Goal: Task Accomplishment & Management: Use online tool/utility

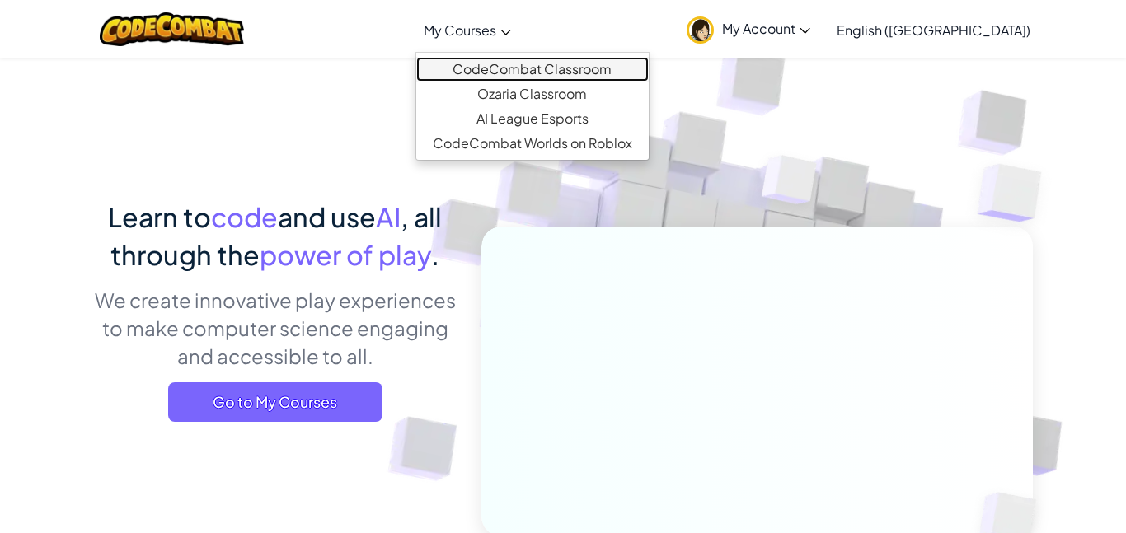
click at [573, 72] on link "CodeCombat Classroom" at bounding box center [532, 69] width 232 height 25
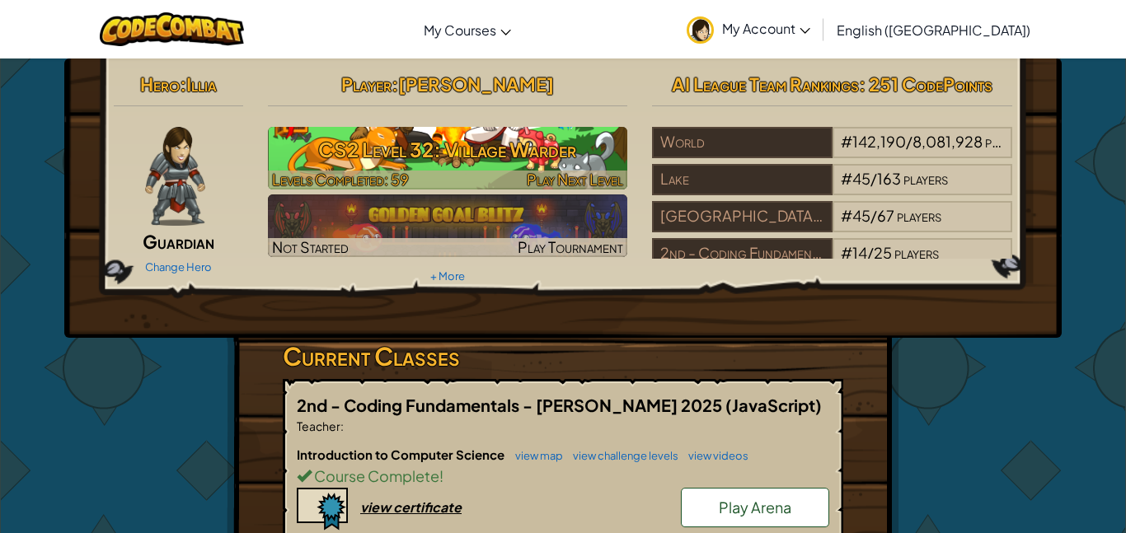
click at [569, 131] on h3 "CS2 Level 32: Village Warder" at bounding box center [448, 149] width 360 height 37
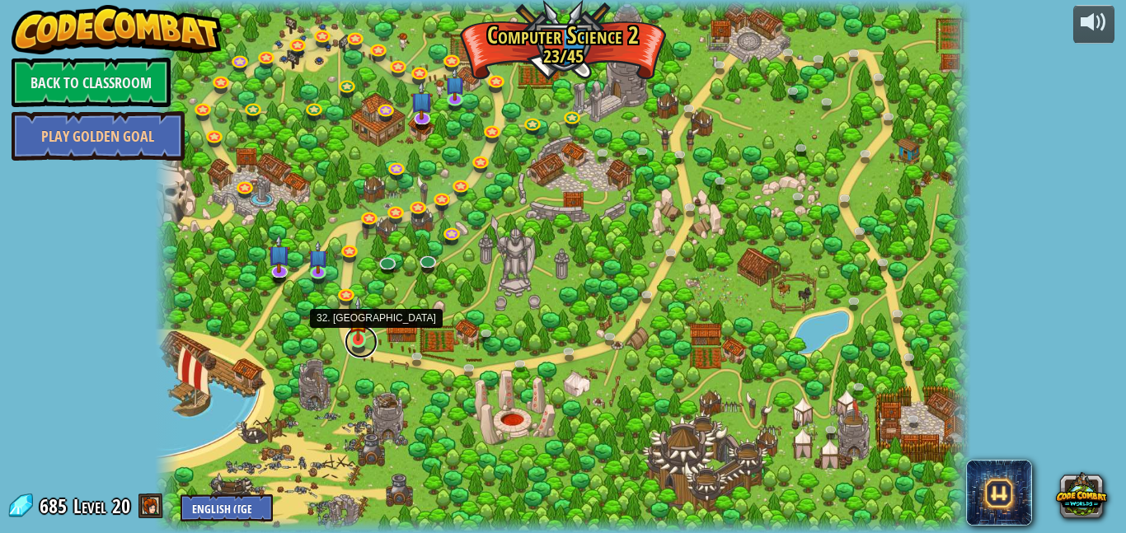
click at [358, 350] on link at bounding box center [360, 341] width 33 height 33
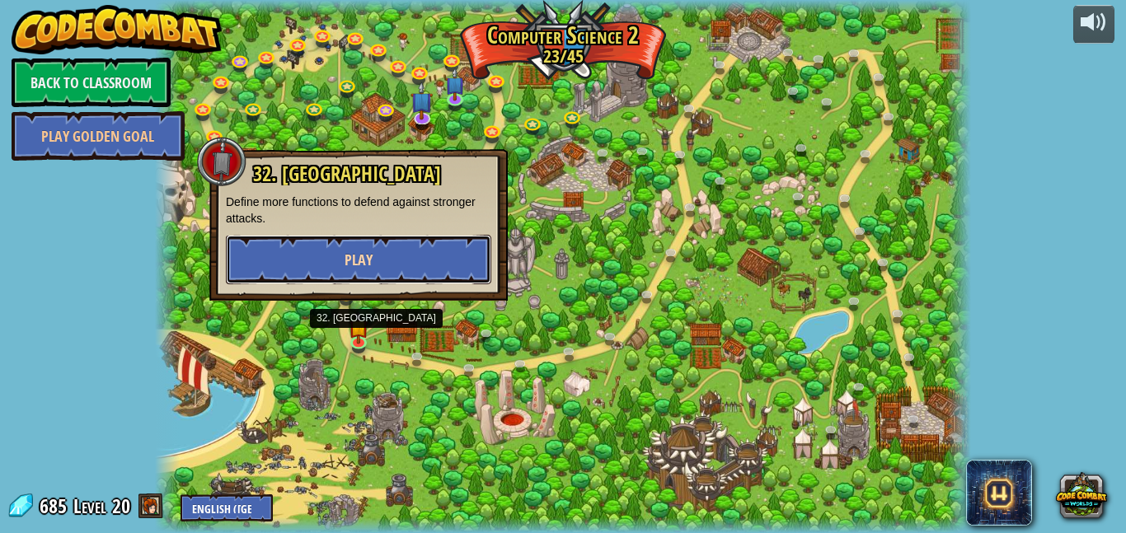
click at [329, 256] on button "Play" at bounding box center [358, 259] width 265 height 49
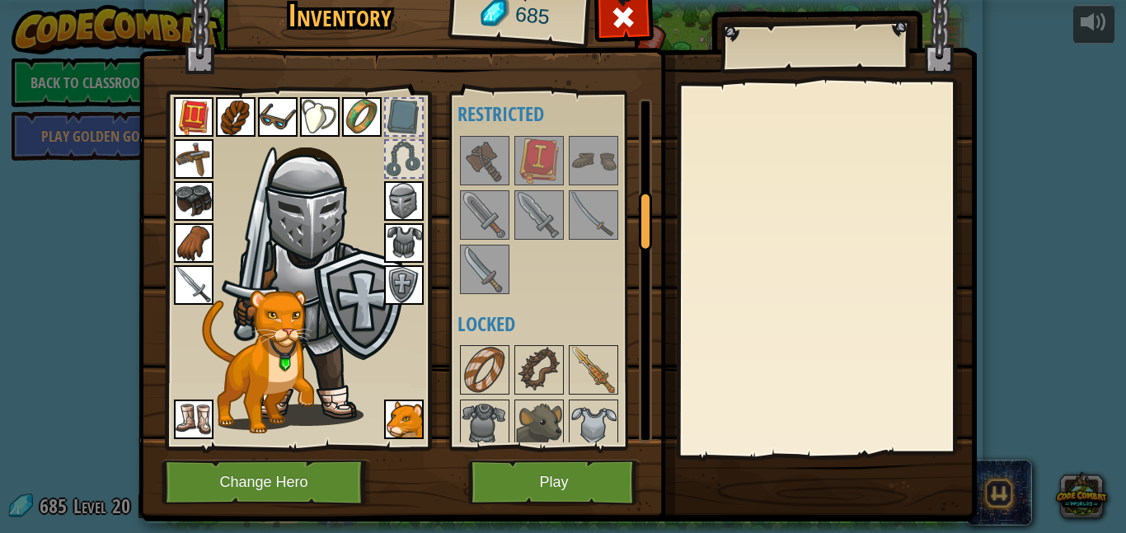
scroll to position [575, 0]
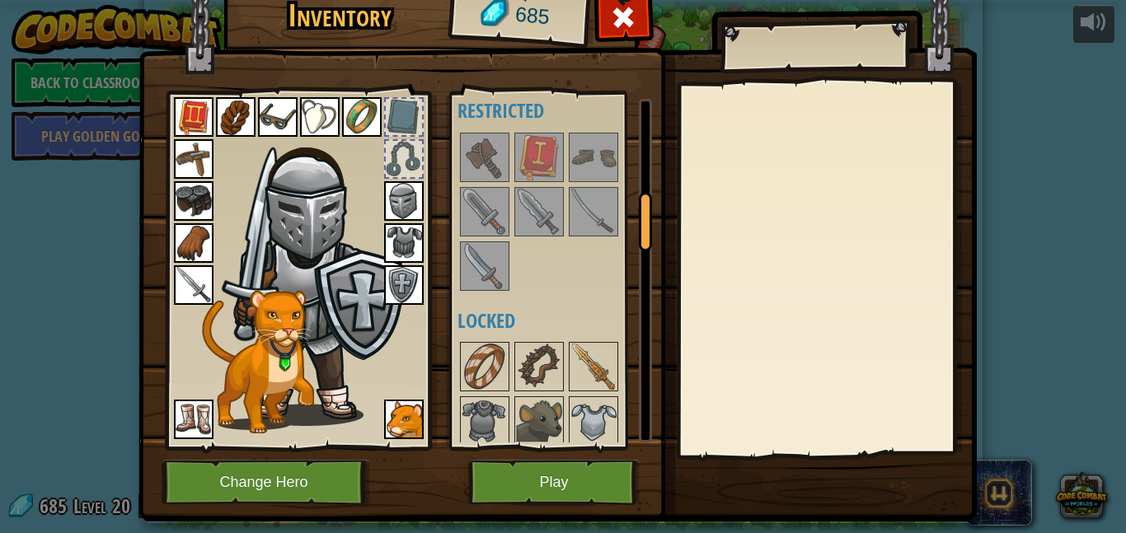
click at [608, 229] on img at bounding box center [593, 212] width 46 height 46
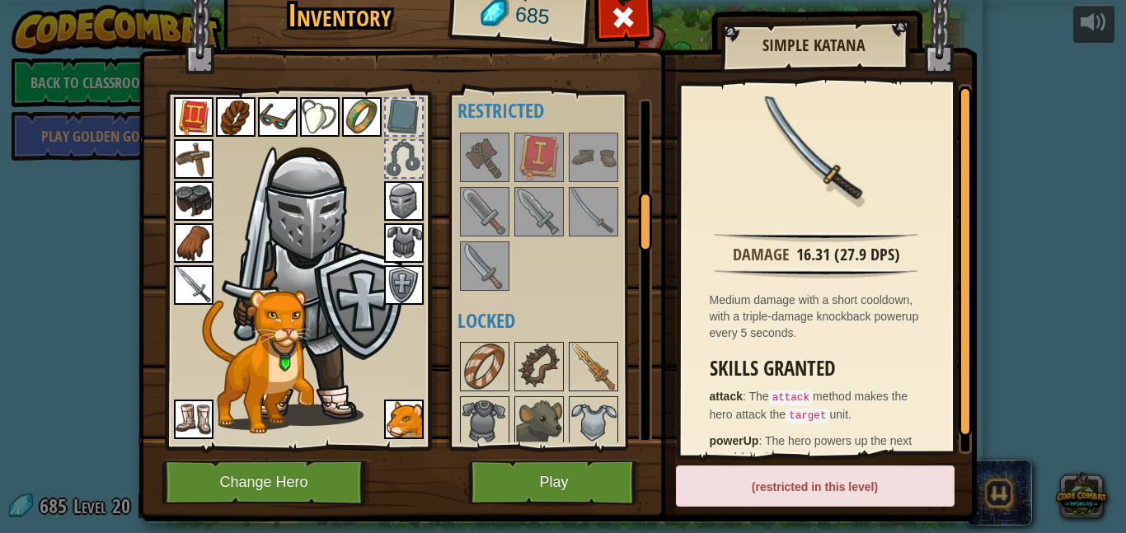
click at [197, 293] on img at bounding box center [194, 285] width 40 height 40
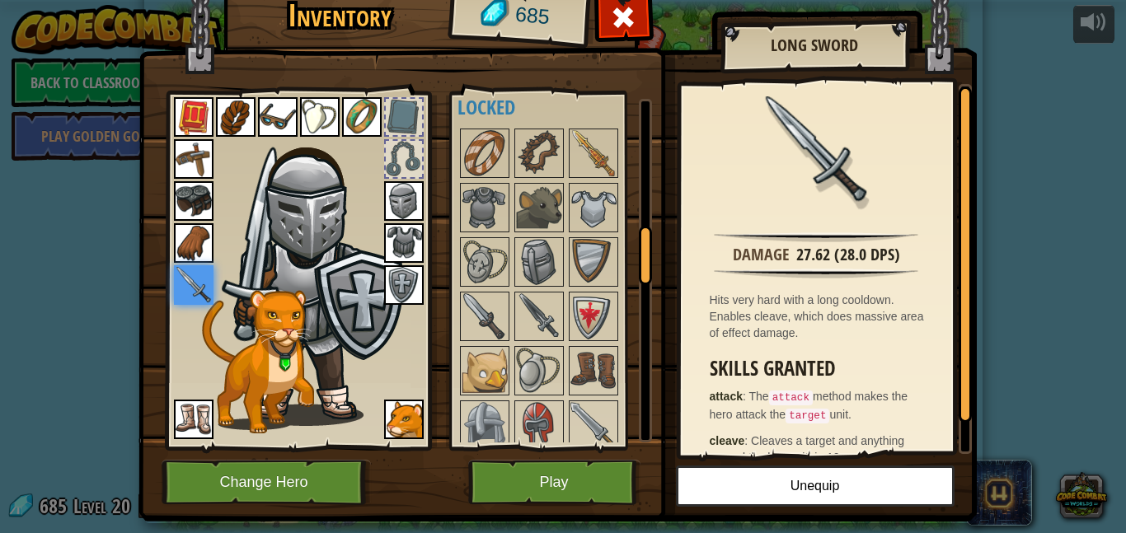
scroll to position [790, 0]
click at [487, 320] on img at bounding box center [484, 315] width 46 height 46
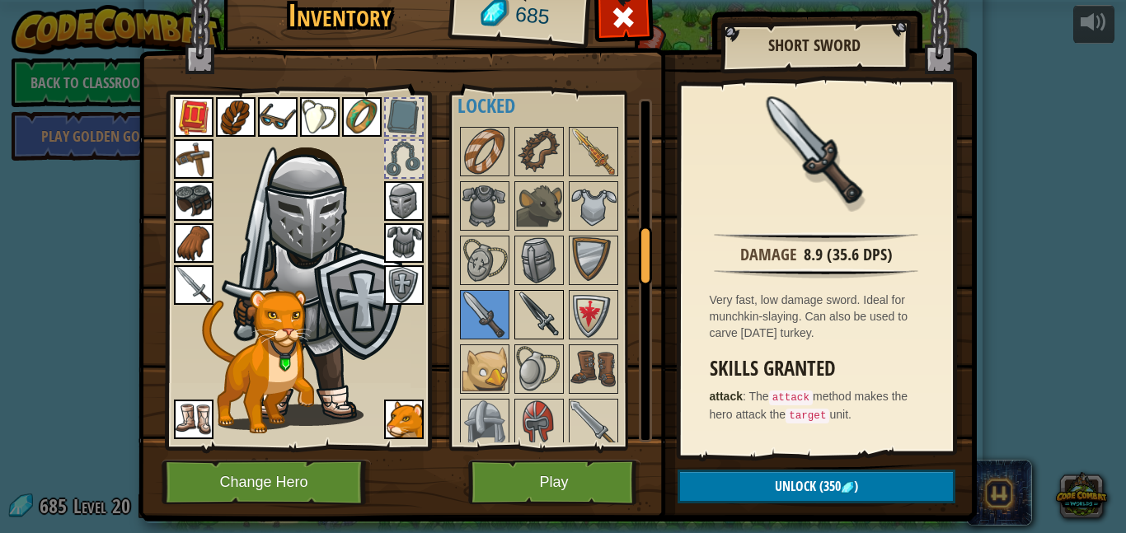
click at [549, 314] on img at bounding box center [539, 315] width 46 height 46
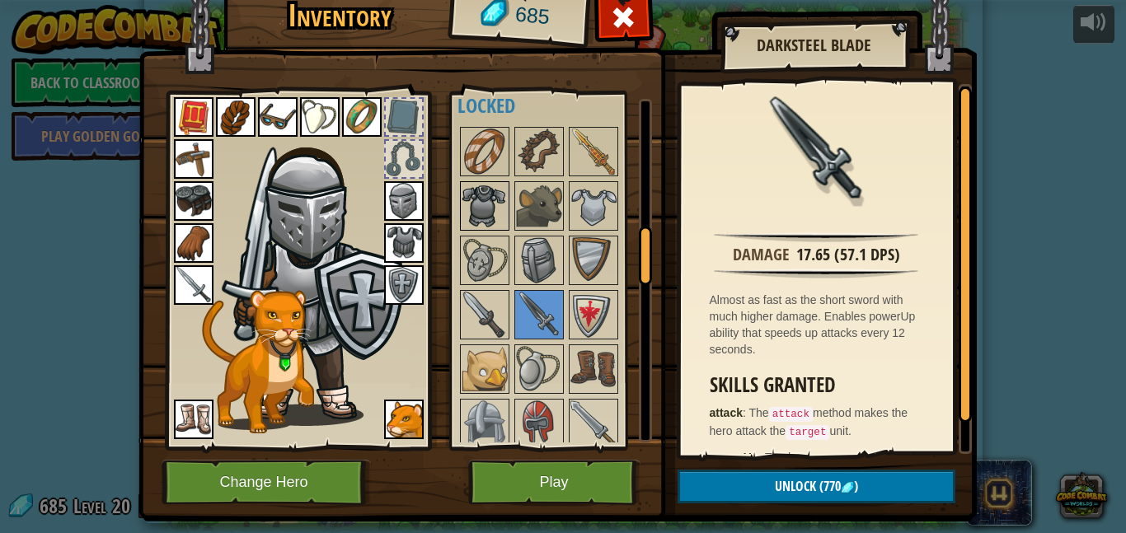
click at [488, 211] on img at bounding box center [484, 206] width 46 height 46
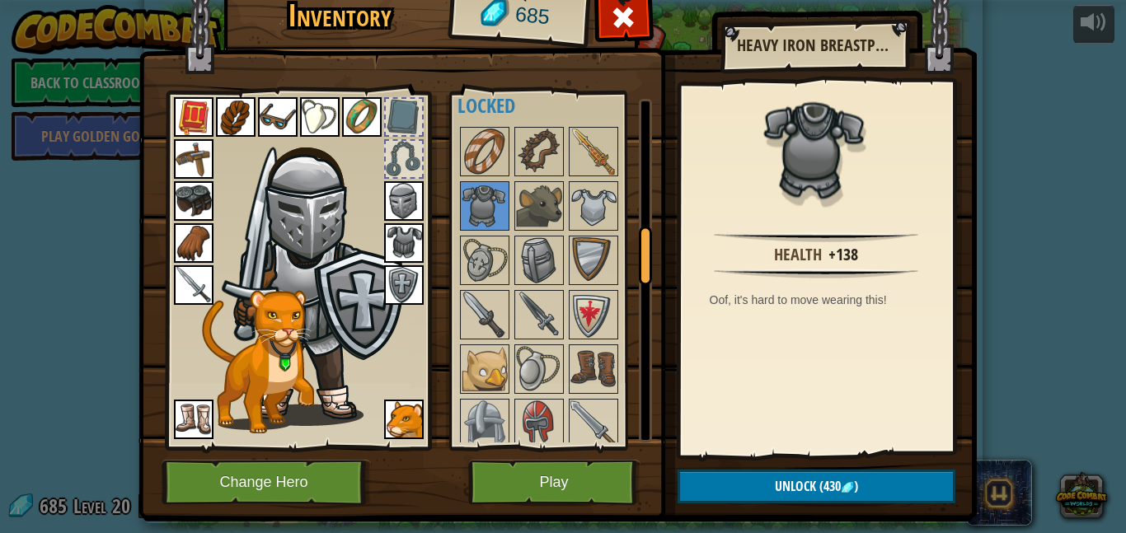
click at [402, 224] on img at bounding box center [404, 243] width 40 height 40
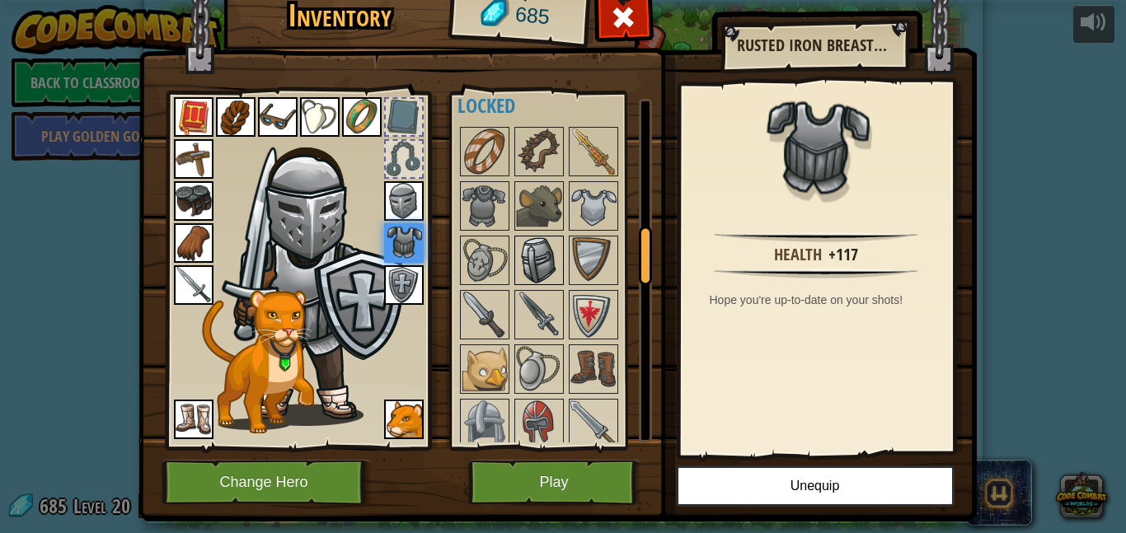
click at [534, 251] on img at bounding box center [539, 260] width 46 height 46
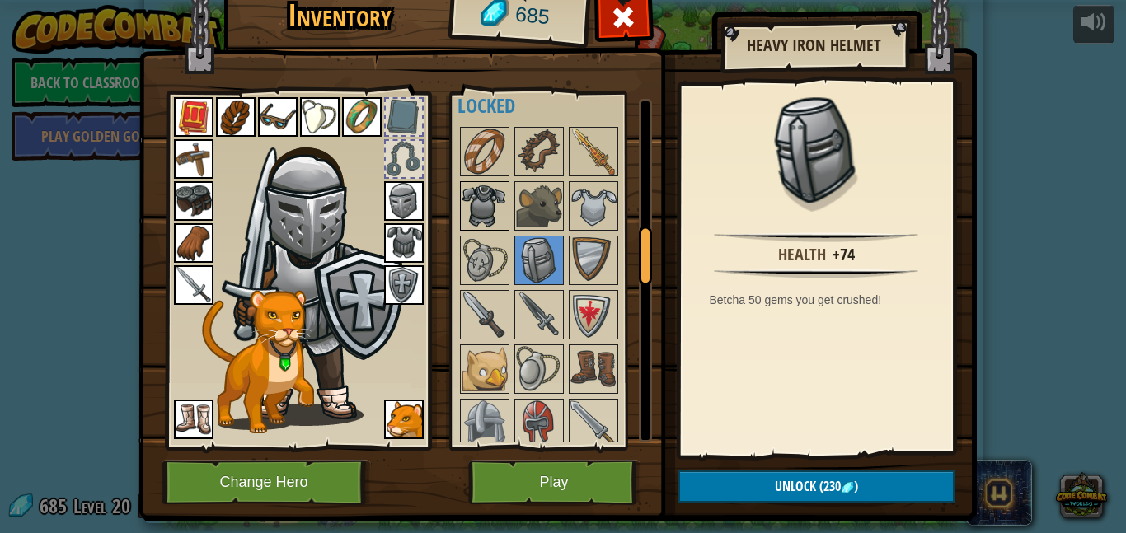
click at [478, 211] on img at bounding box center [484, 206] width 46 height 46
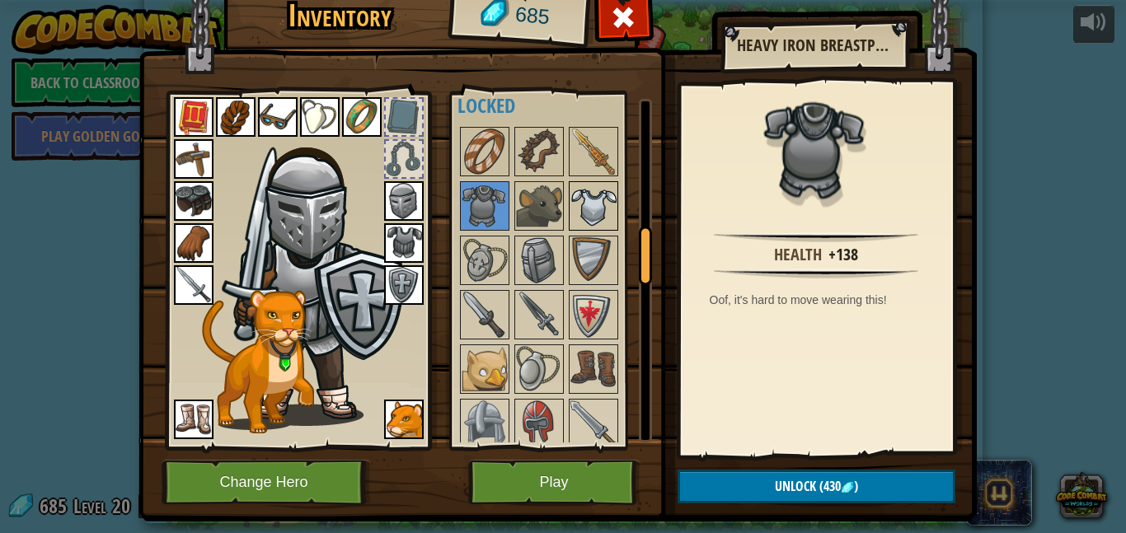
click at [585, 198] on img at bounding box center [593, 206] width 46 height 46
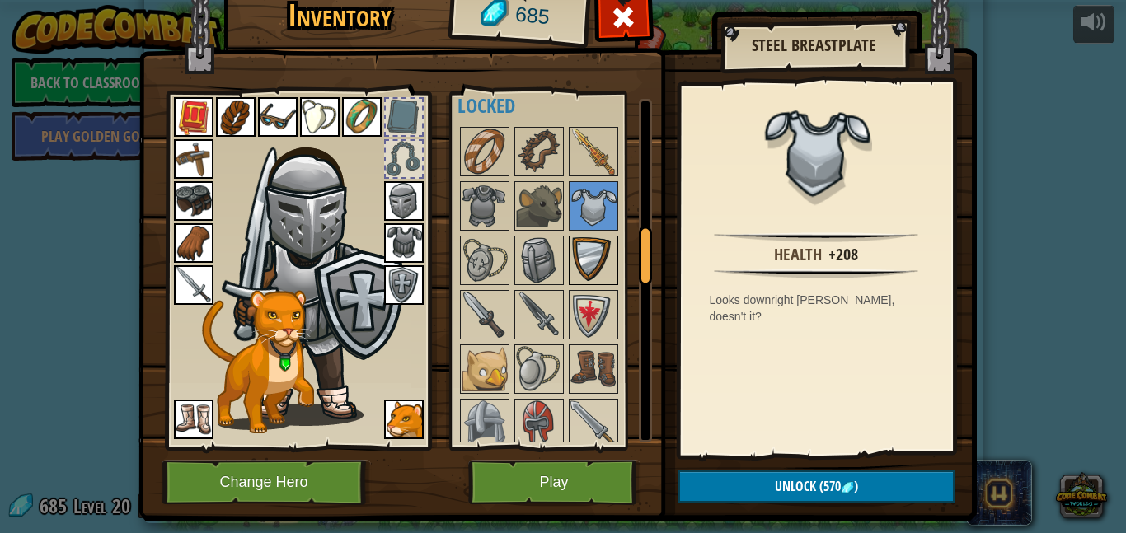
scroll to position [812, 0]
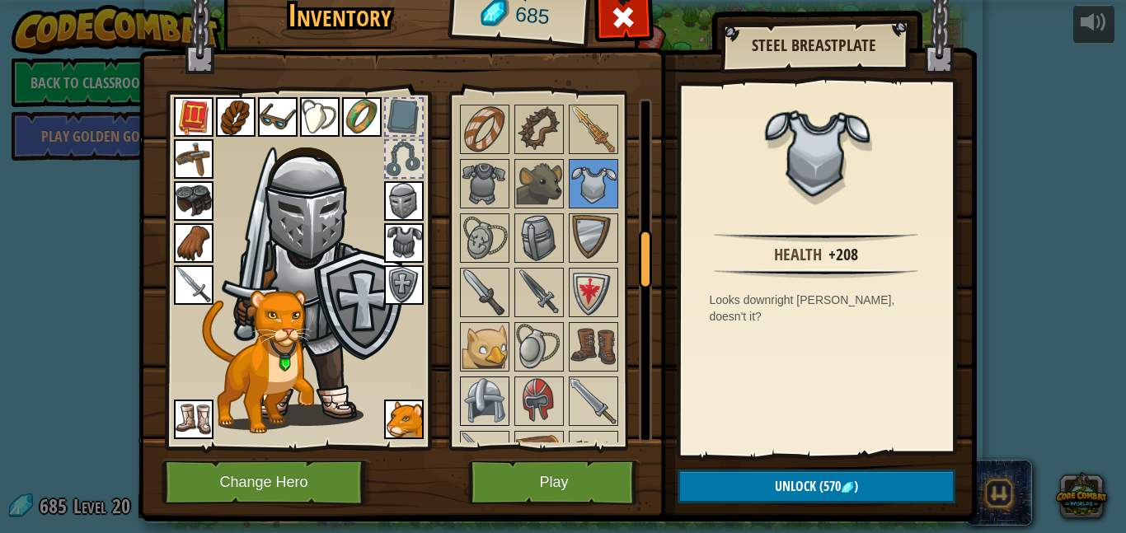
click at [484, 403] on img at bounding box center [484, 401] width 46 height 46
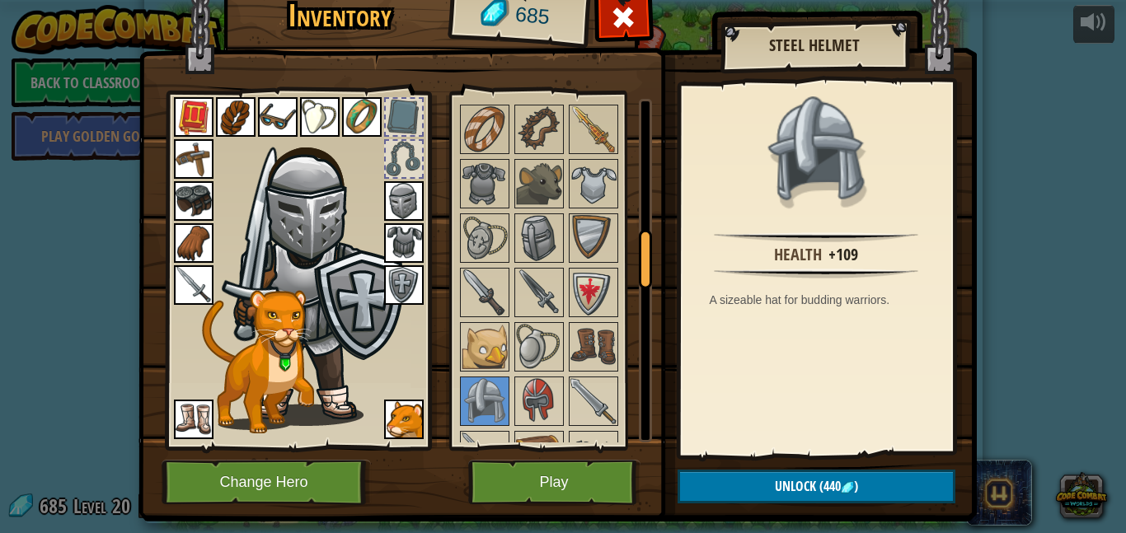
click at [396, 203] on img at bounding box center [404, 201] width 40 height 40
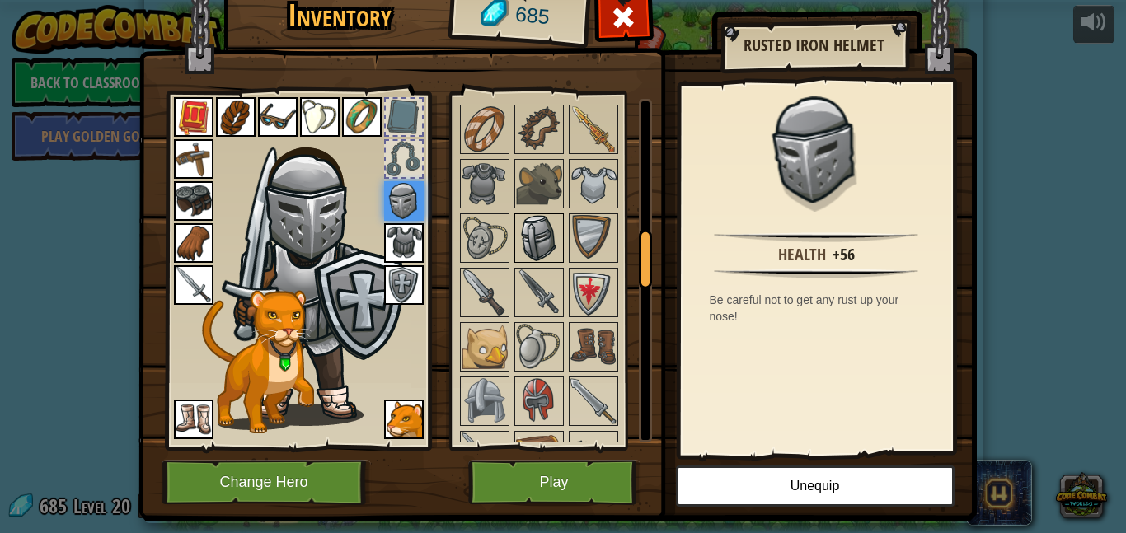
click at [533, 236] on img at bounding box center [539, 238] width 46 height 46
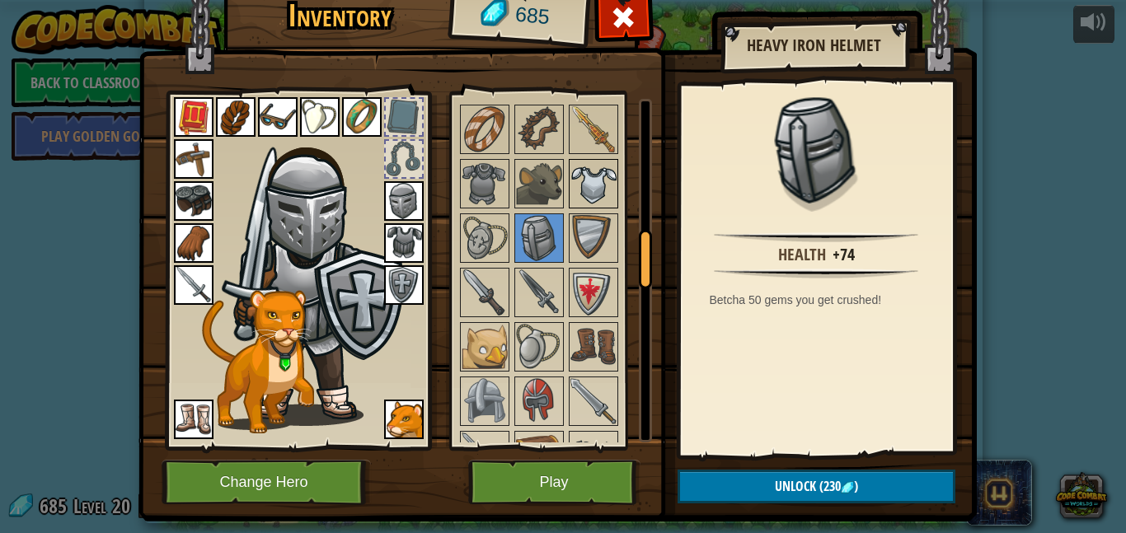
click at [585, 187] on img at bounding box center [593, 184] width 46 height 46
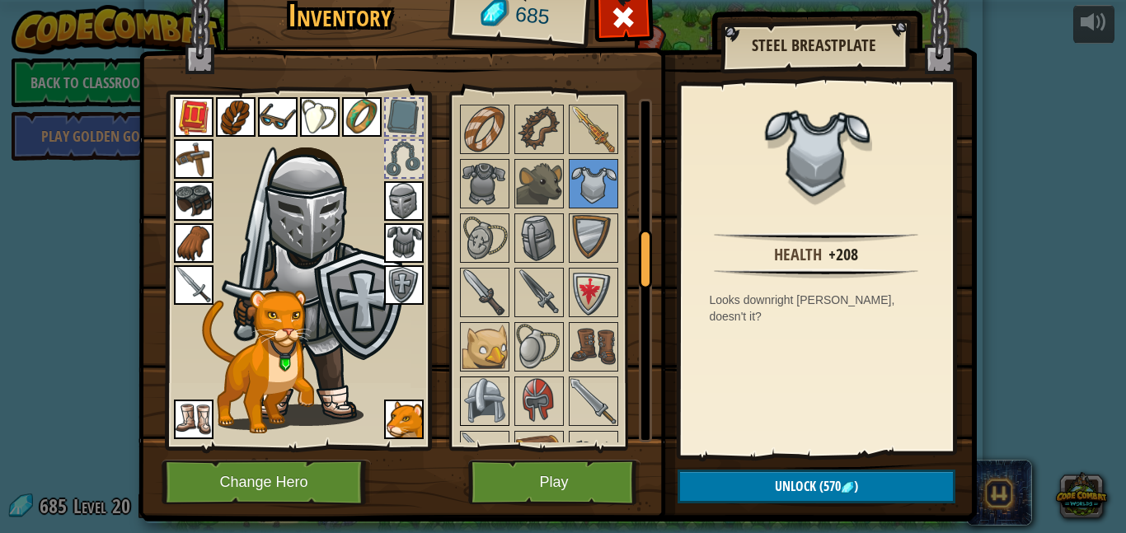
click at [498, 382] on img at bounding box center [484, 401] width 46 height 46
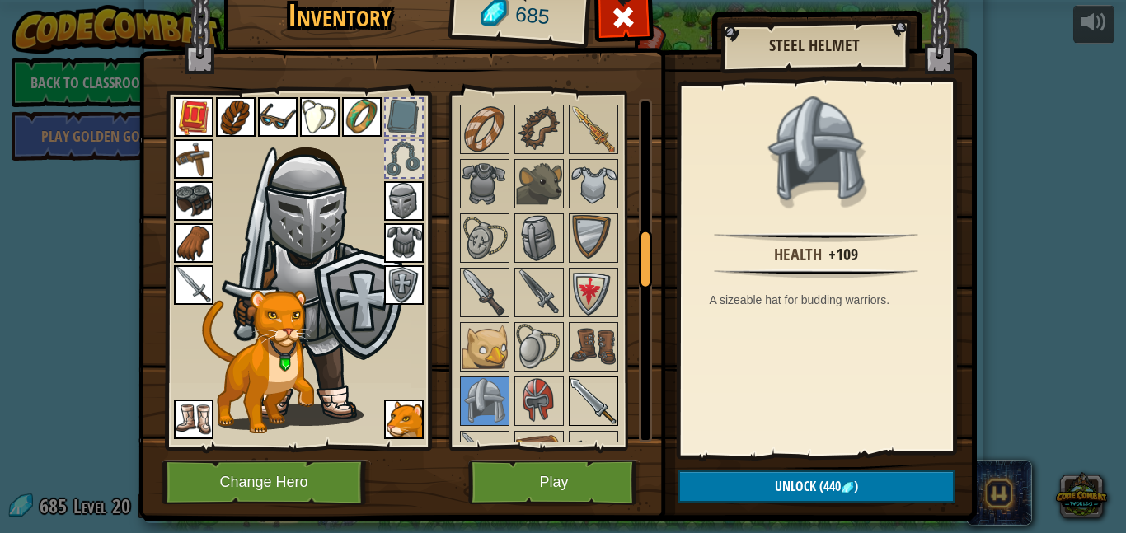
click at [587, 400] on img at bounding box center [593, 401] width 46 height 46
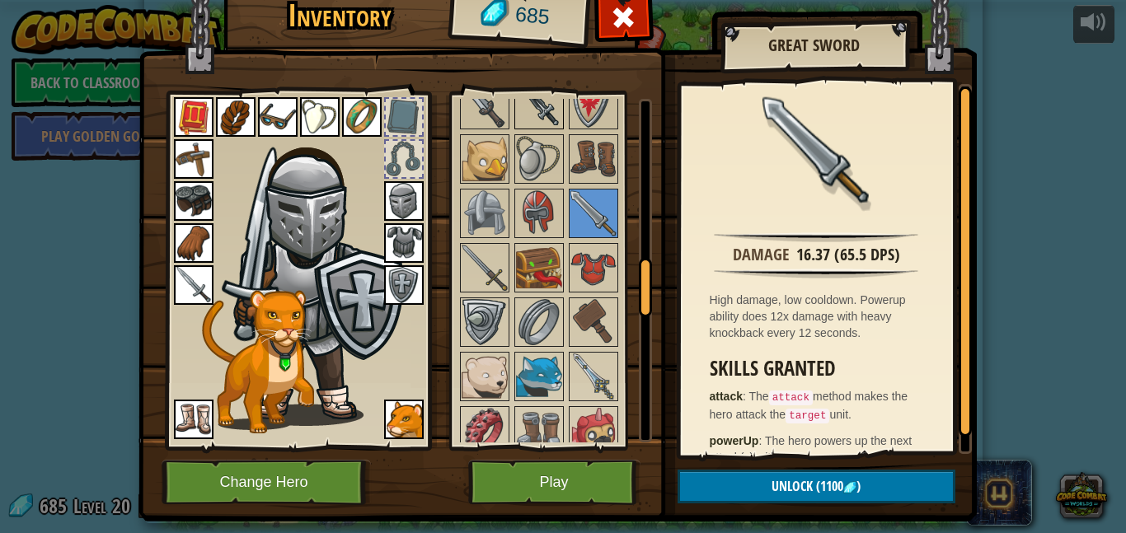
scroll to position [1001, 0]
click at [546, 298] on img at bounding box center [539, 321] width 46 height 46
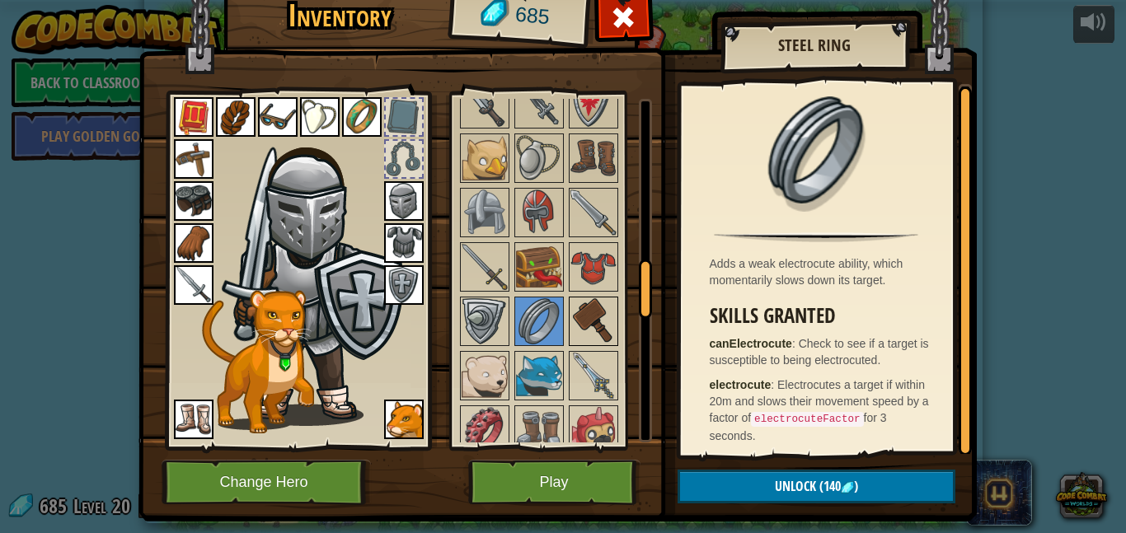
click at [613, 338] on img at bounding box center [593, 321] width 46 height 46
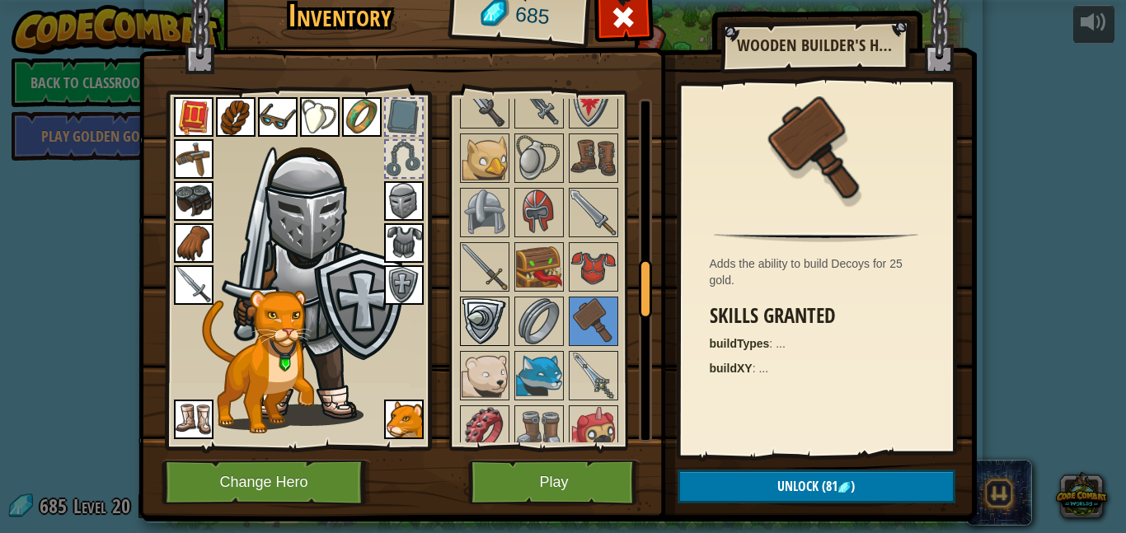
click at [474, 322] on img at bounding box center [484, 321] width 46 height 46
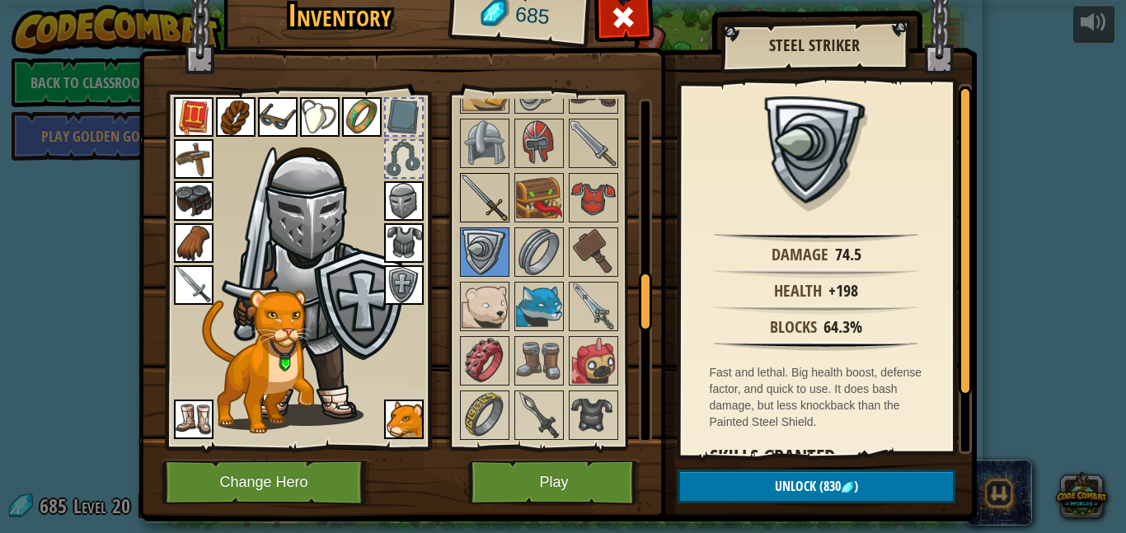
scroll to position [1090, 0]
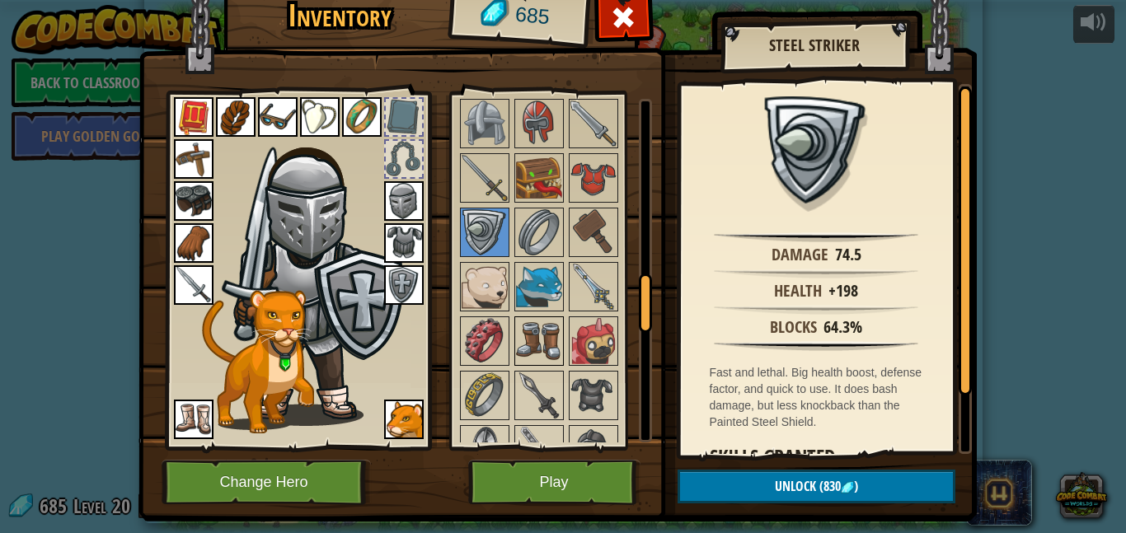
click at [532, 327] on img at bounding box center [539, 341] width 46 height 46
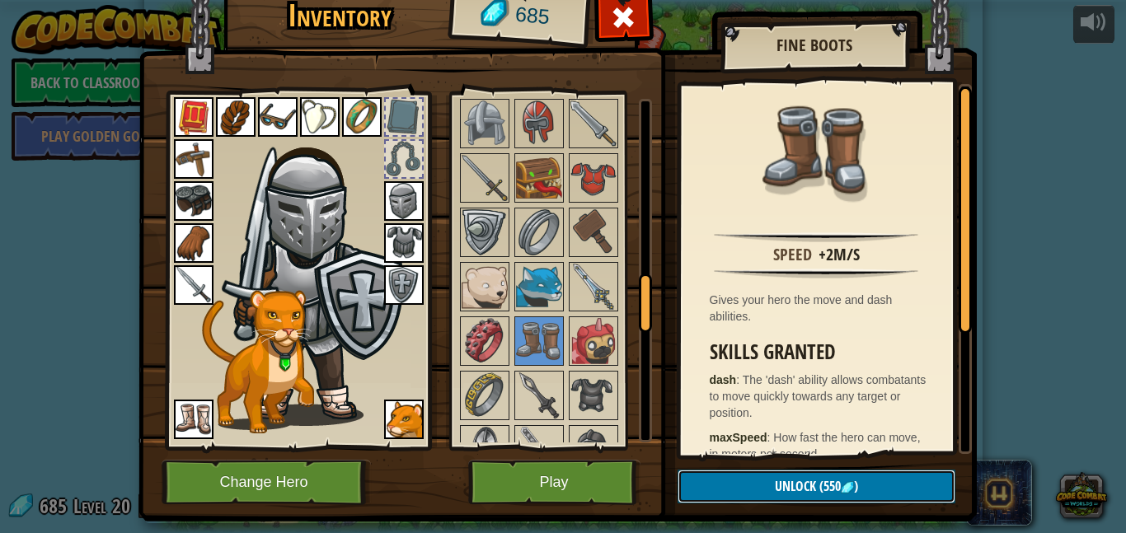
click at [803, 489] on span "Unlock" at bounding box center [795, 486] width 41 height 18
click at [803, 489] on button "Confirm" at bounding box center [816, 487] width 278 height 34
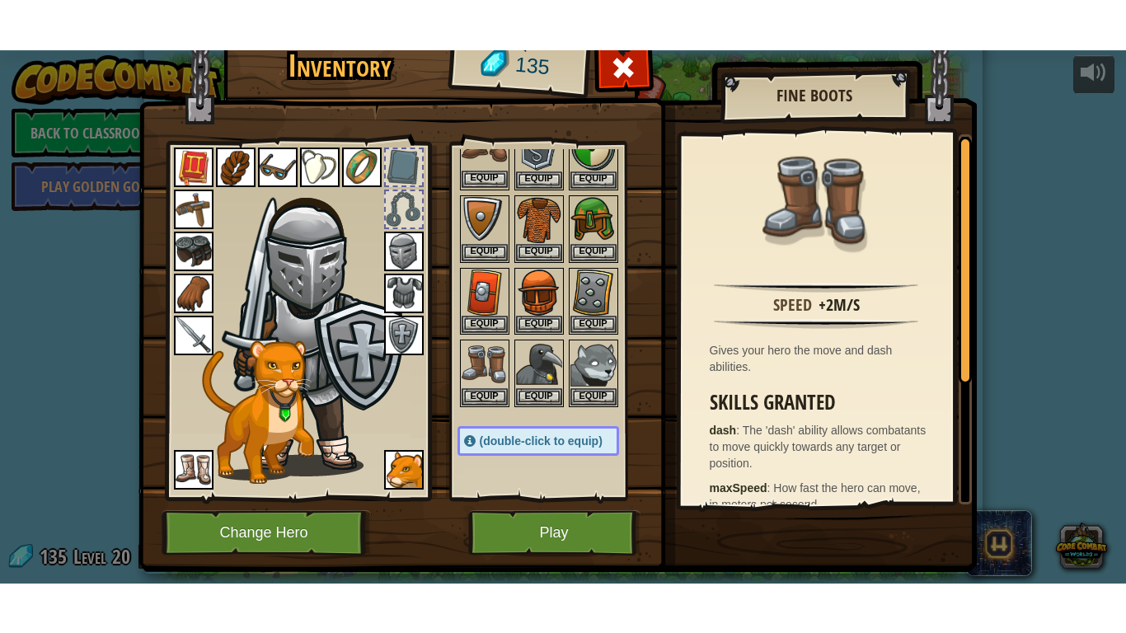
scroll to position [224, 0]
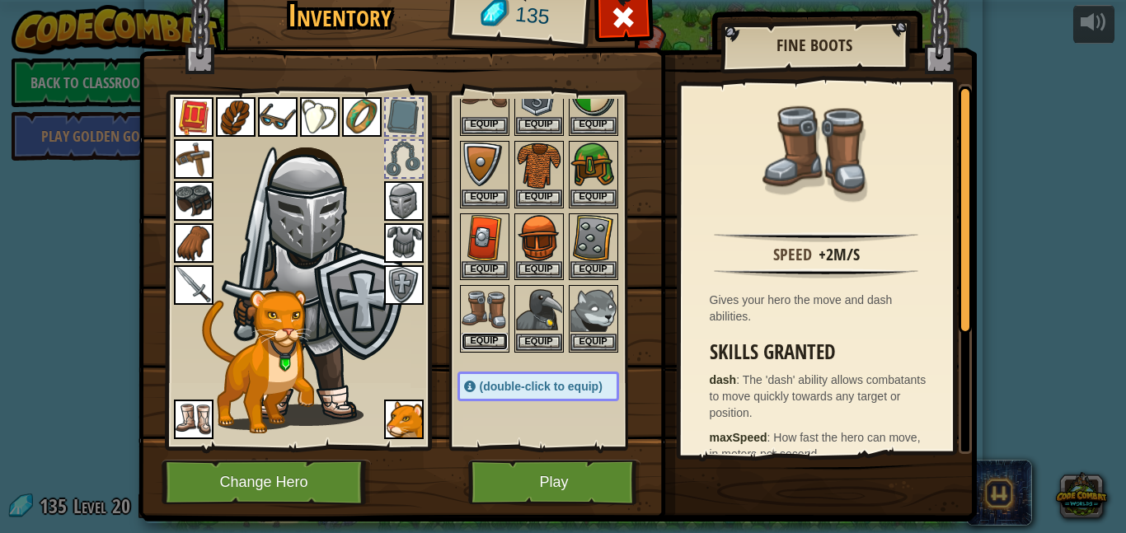
click at [486, 343] on button "Equip" at bounding box center [484, 341] width 46 height 17
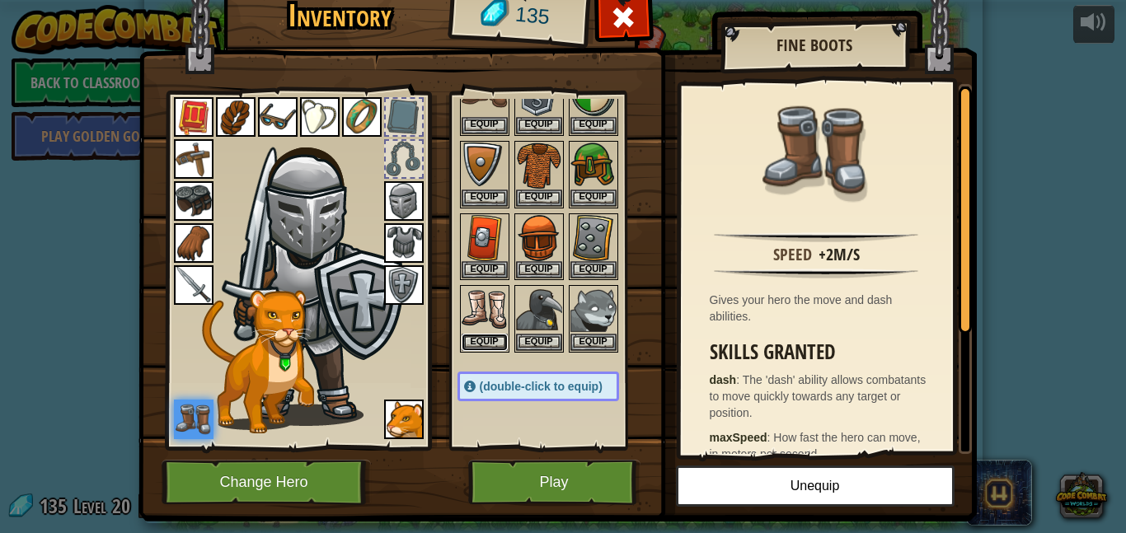
click at [486, 343] on button "Equip" at bounding box center [484, 342] width 46 height 17
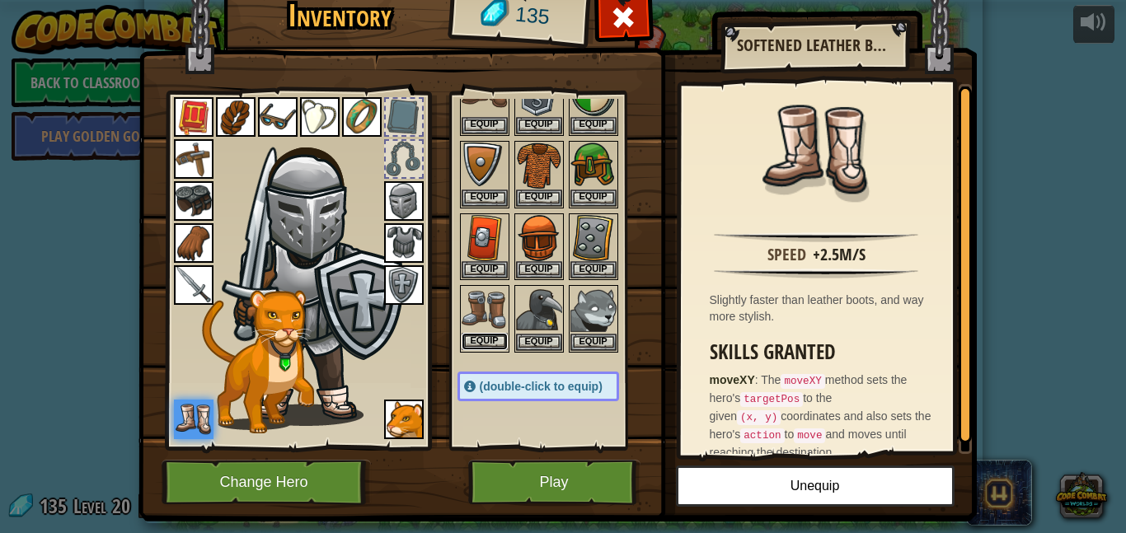
click at [486, 343] on button "Equip" at bounding box center [484, 341] width 46 height 17
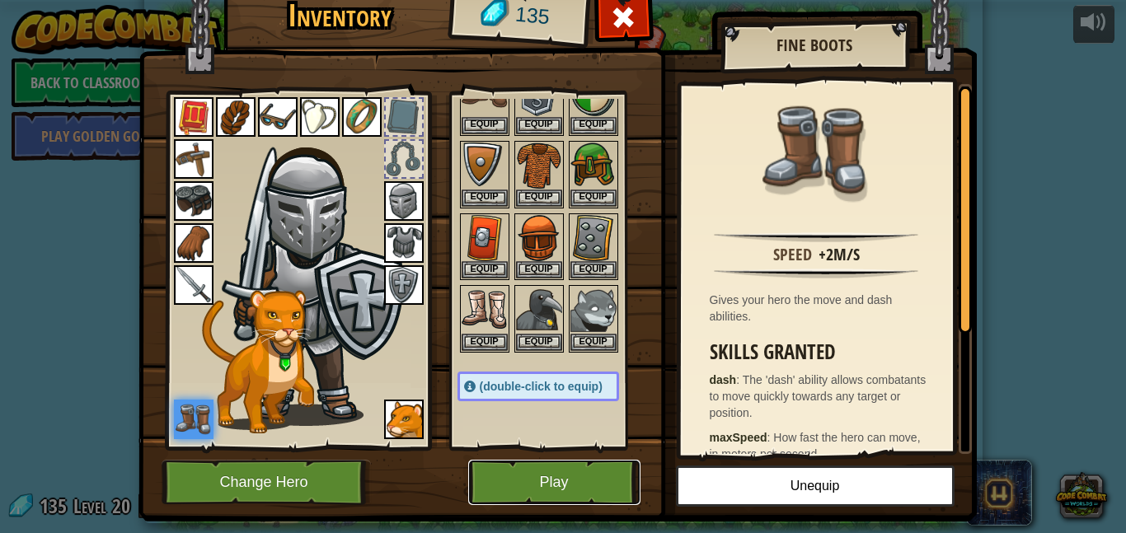
click at [525, 466] on button "Play" at bounding box center [554, 482] width 172 height 45
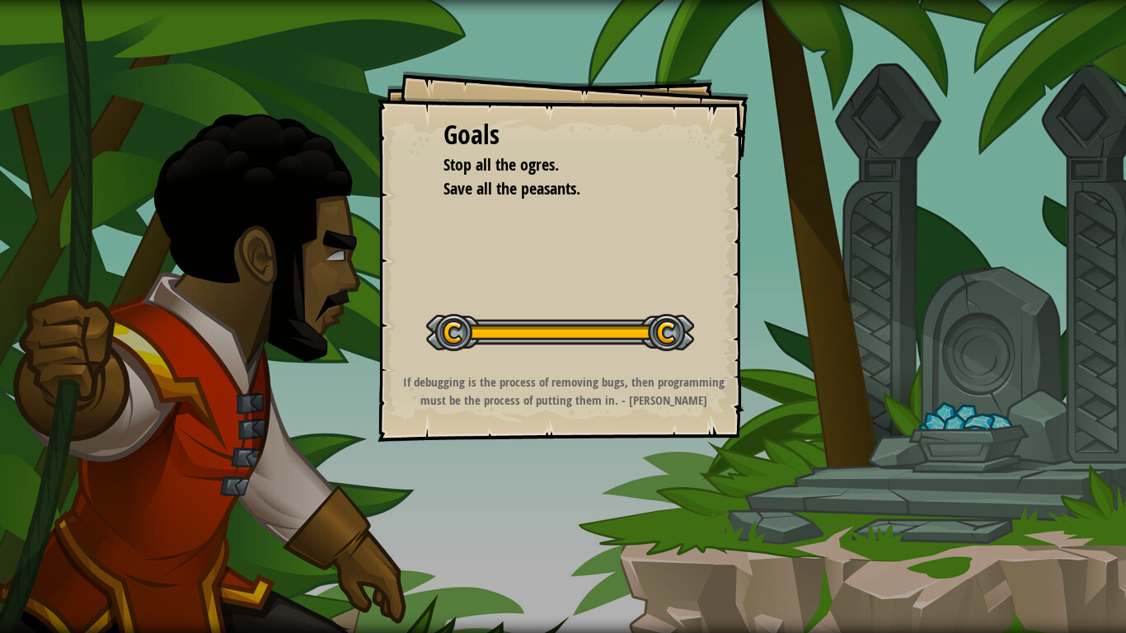
click at [465, 532] on div "Goals Stop all the ogres. Save all the peasants. Start Level Error loading from…" at bounding box center [563, 316] width 1126 height 633
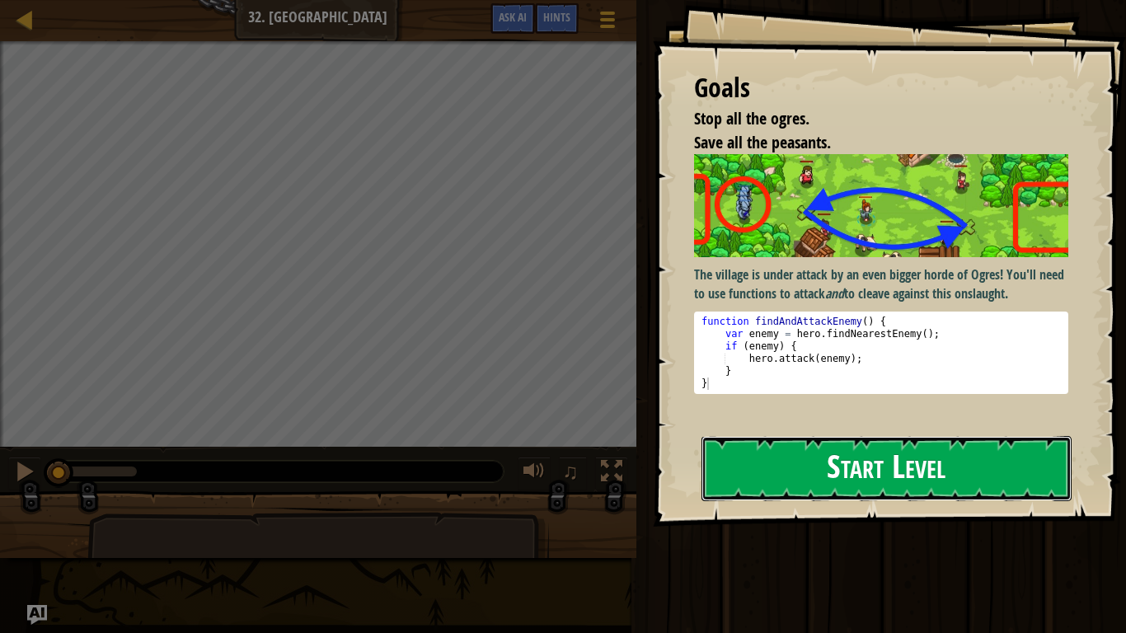
click at [878, 494] on button "Start Level" at bounding box center [886, 468] width 370 height 65
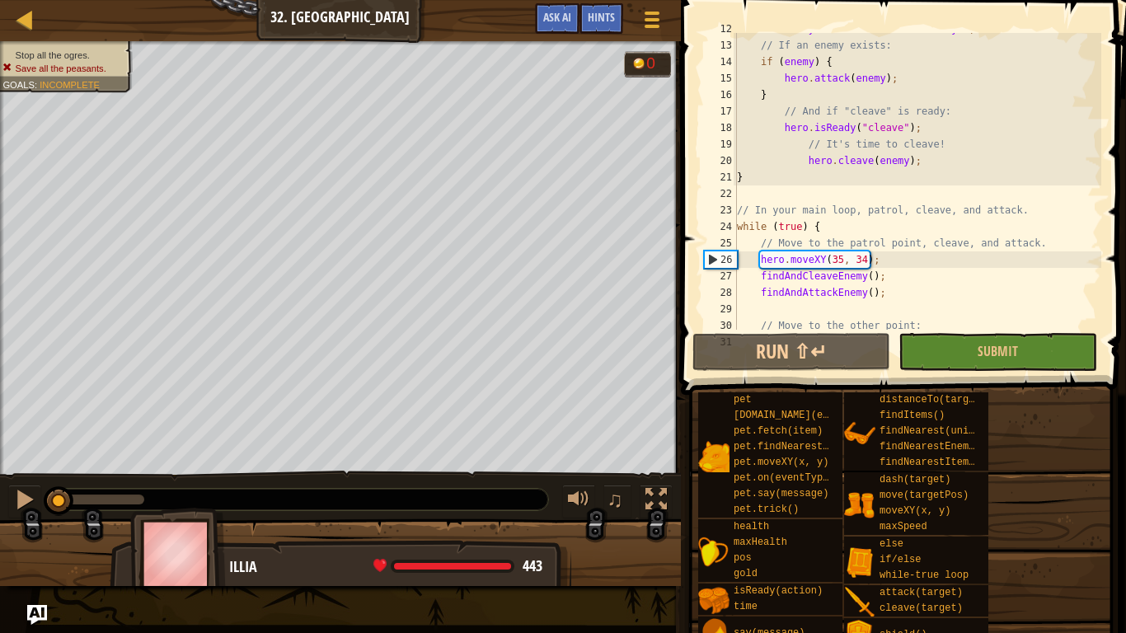
scroll to position [211, 0]
click at [995, 338] on button "Submit" at bounding box center [997, 352] width 198 height 38
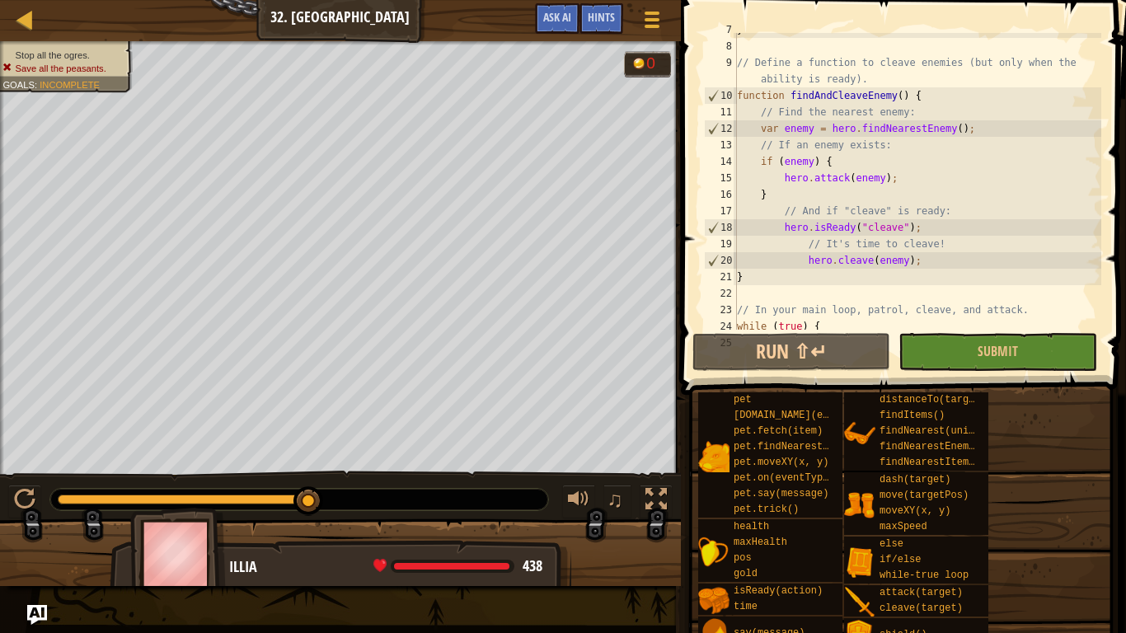
scroll to position [0, 0]
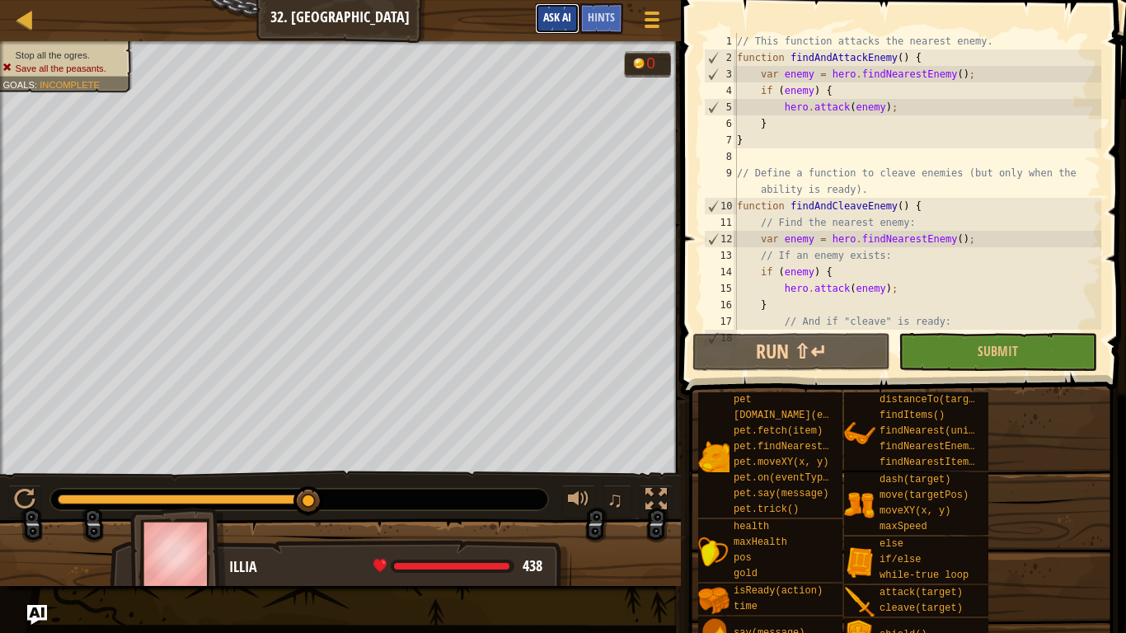
click at [555, 20] on span "Ask AI" at bounding box center [557, 17] width 28 height 16
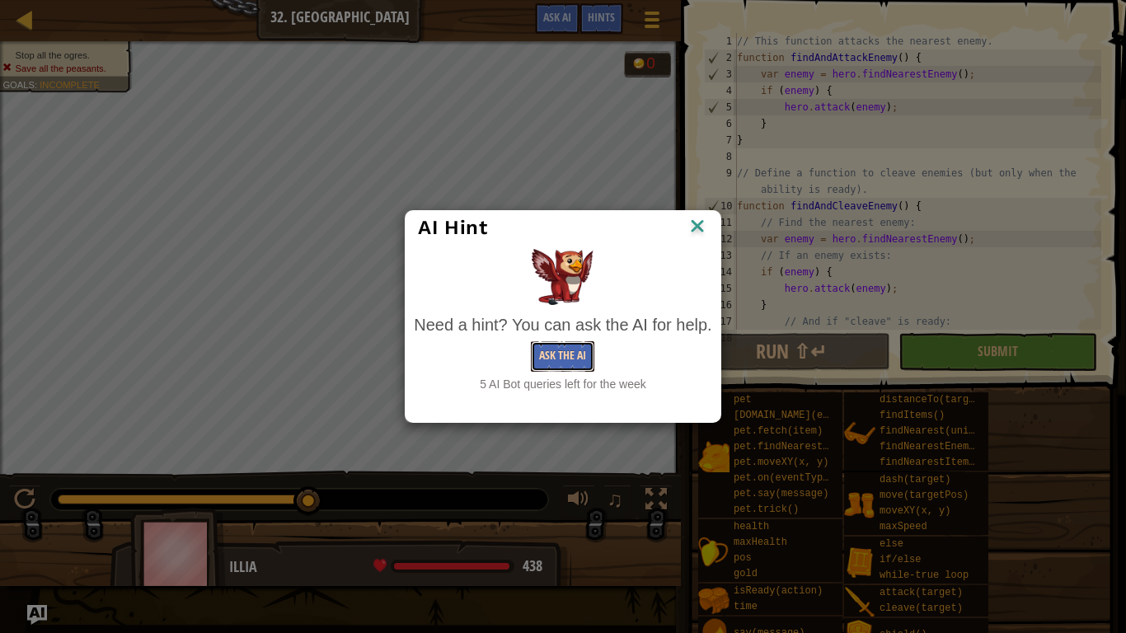
click at [571, 368] on button "Ask the AI" at bounding box center [562, 356] width 63 height 30
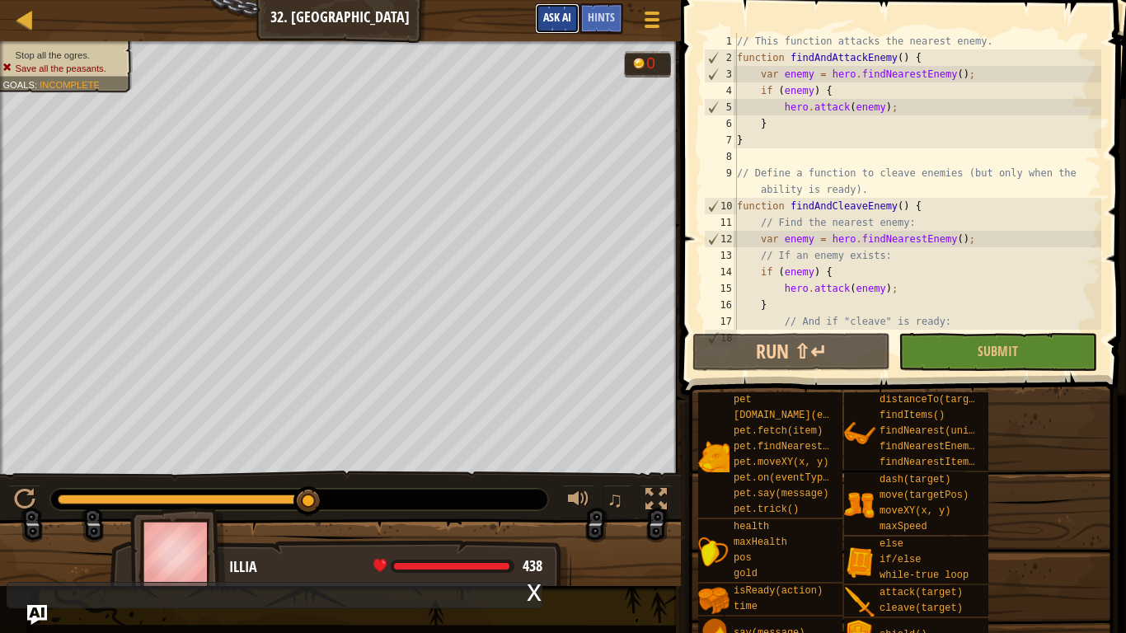
click at [569, 19] on span "Ask AI" at bounding box center [557, 17] width 28 height 16
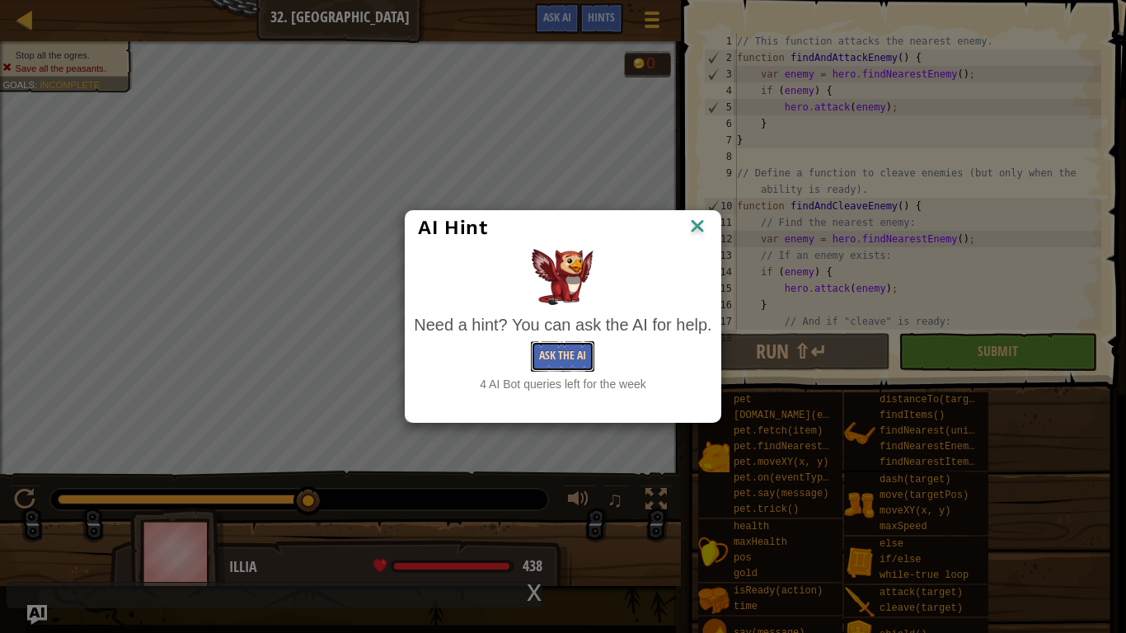
click at [558, 349] on button "Ask the AI" at bounding box center [562, 356] width 63 height 30
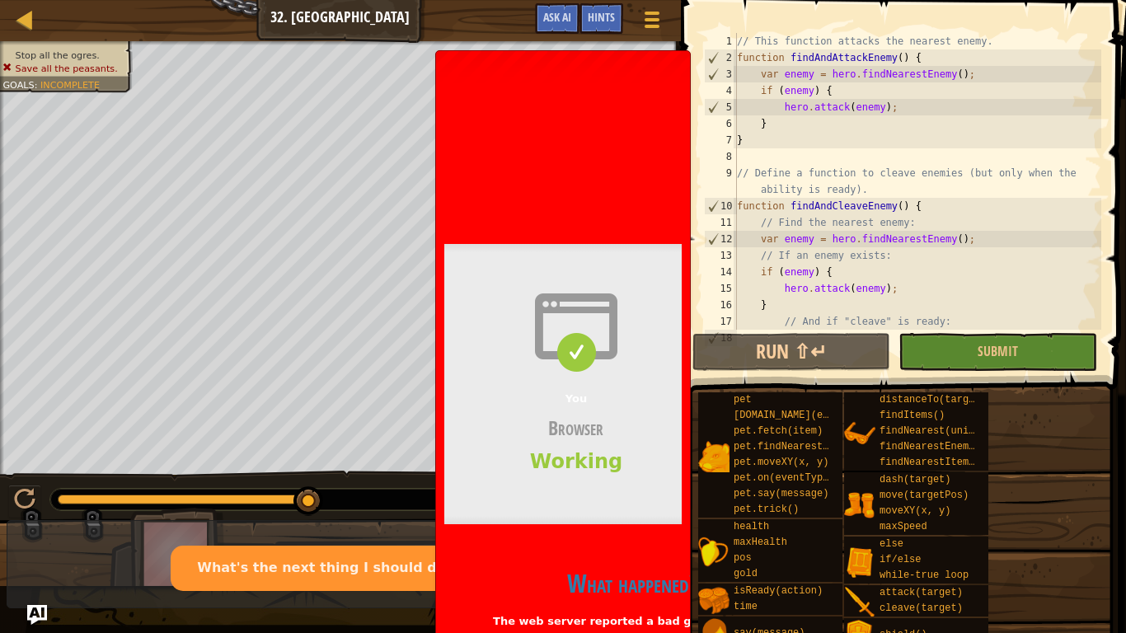
click at [578, 357] on span at bounding box center [576, 353] width 40 height 40
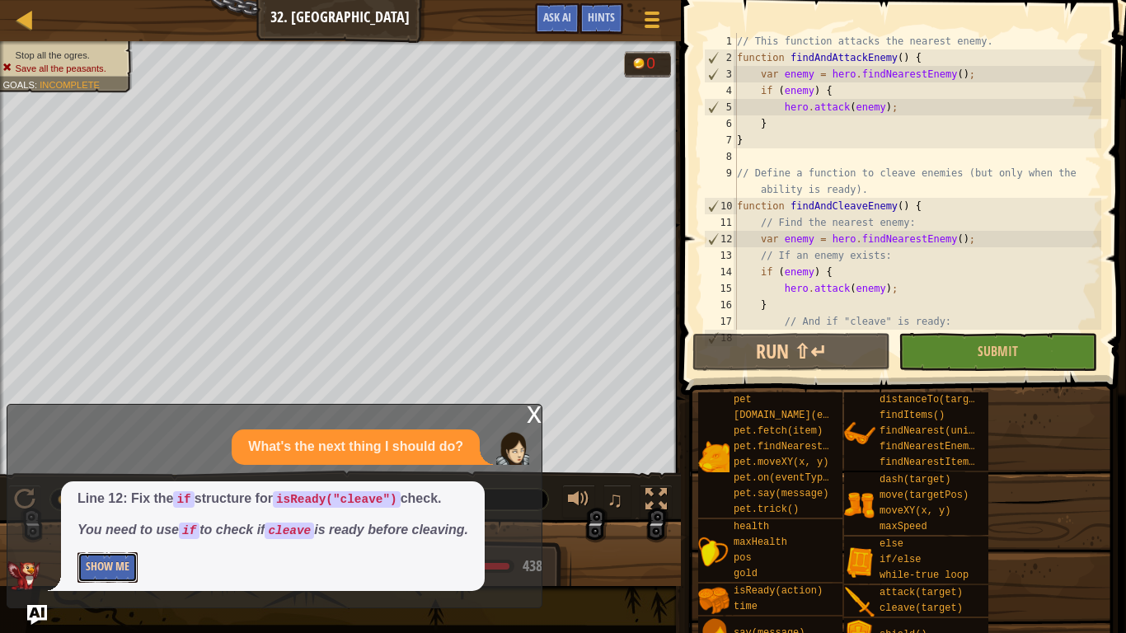
click at [112, 532] on button "Show Me" at bounding box center [107, 567] width 60 height 30
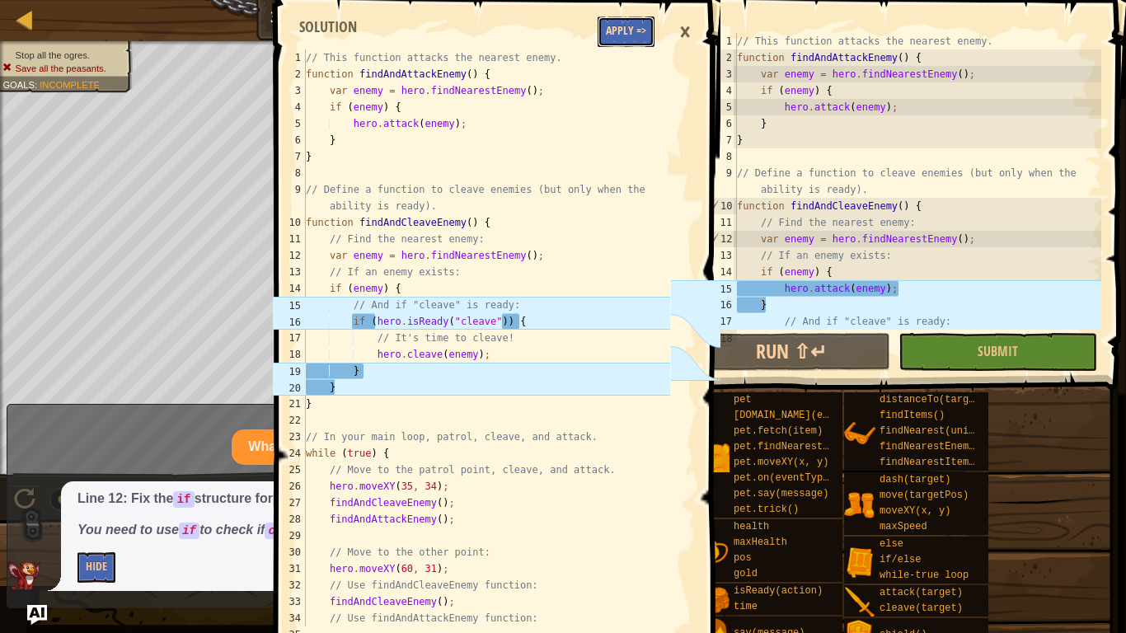
click at [631, 44] on button "Apply =>" at bounding box center [625, 31] width 57 height 30
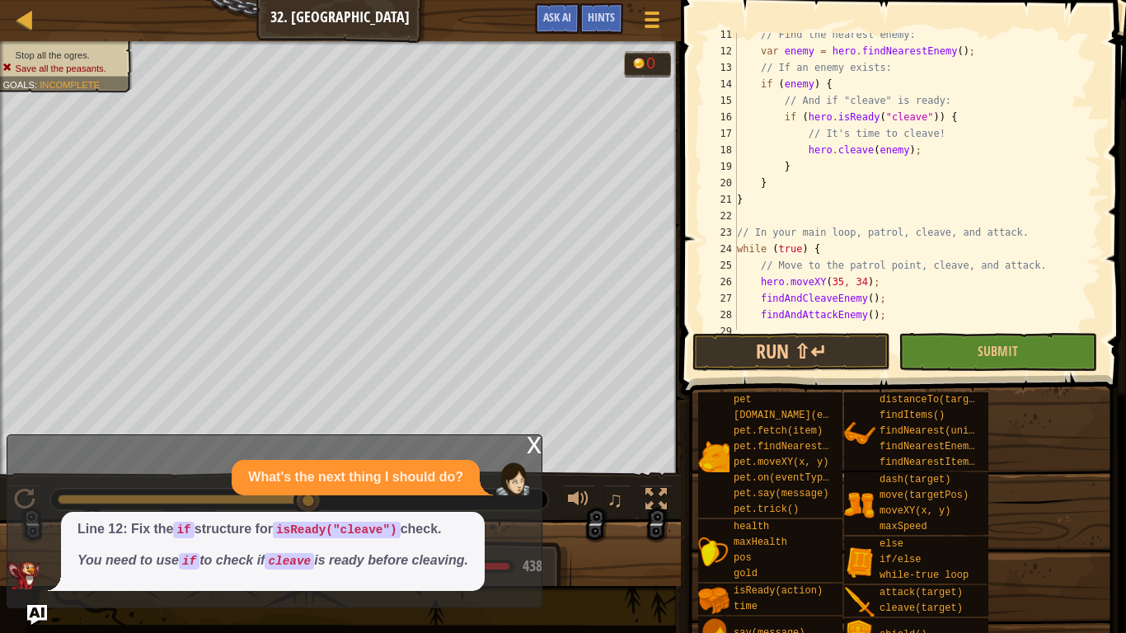
scroll to position [200, 0]
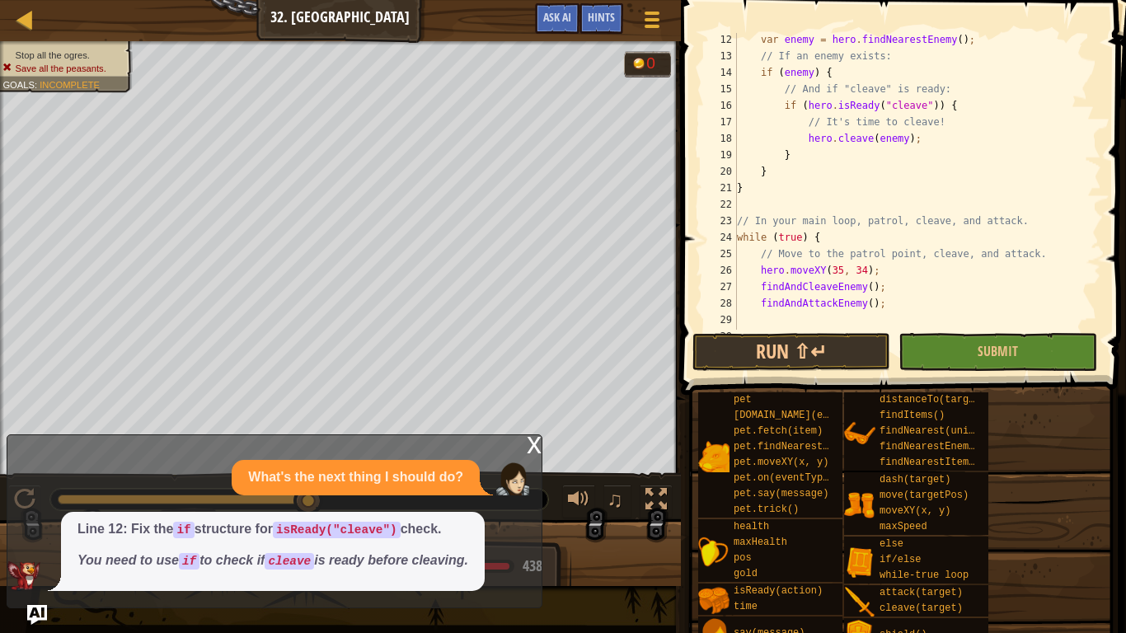
click at [934, 107] on div "var enemy = hero . findNearestEnemy ( ) ; // If an enemy exists: if ( enemy ) {…" at bounding box center [916, 196] width 367 height 330
type textarea "if (hero.isReady("cleave")) {"
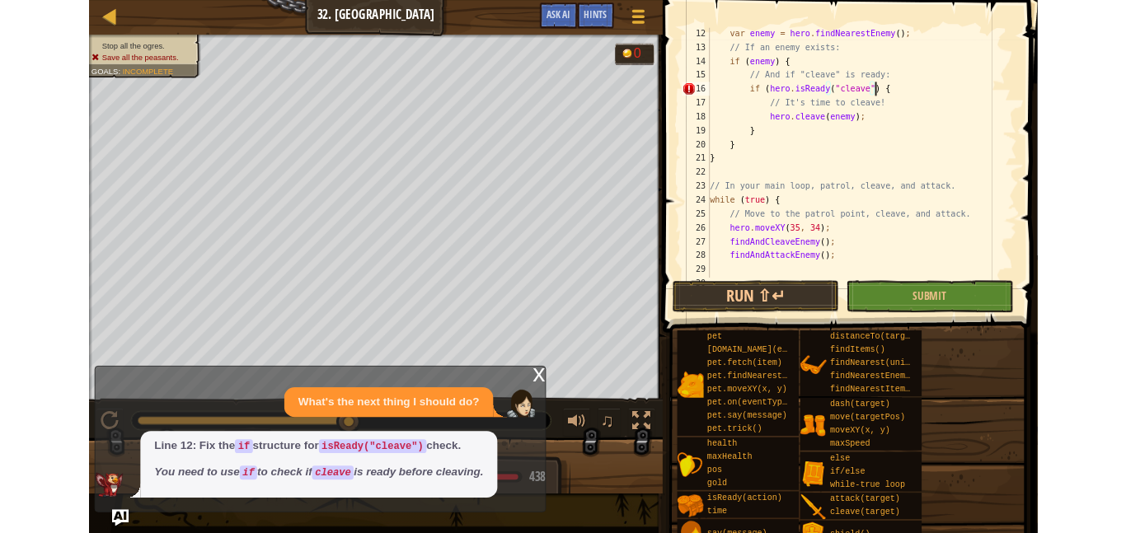
scroll to position [7, 29]
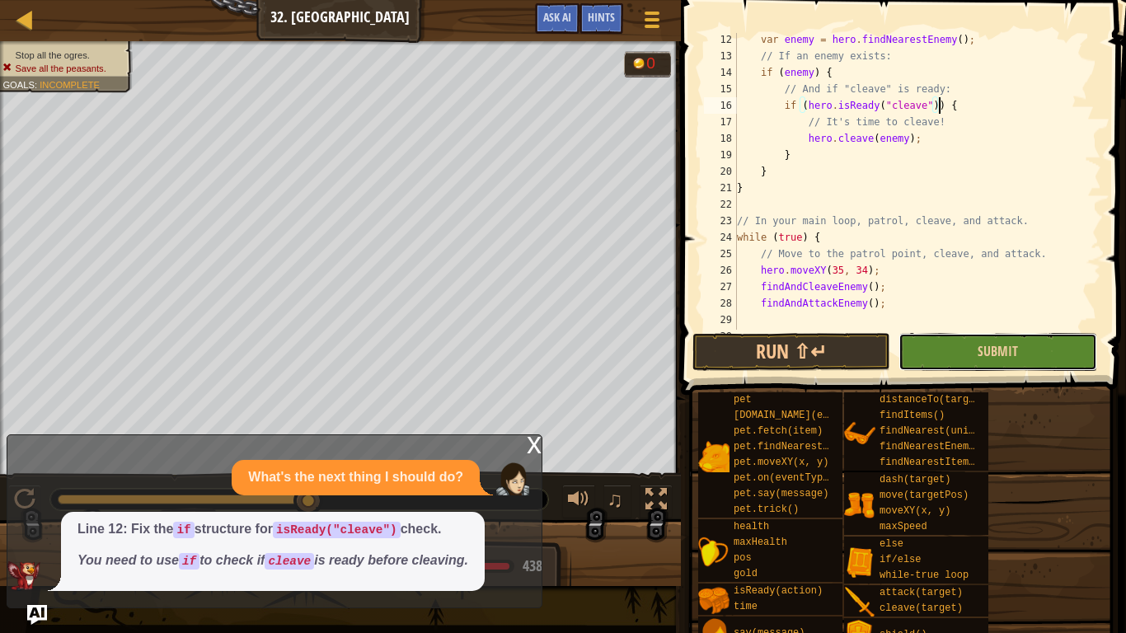
click at [1050, 343] on button "Submit" at bounding box center [997, 352] width 198 height 38
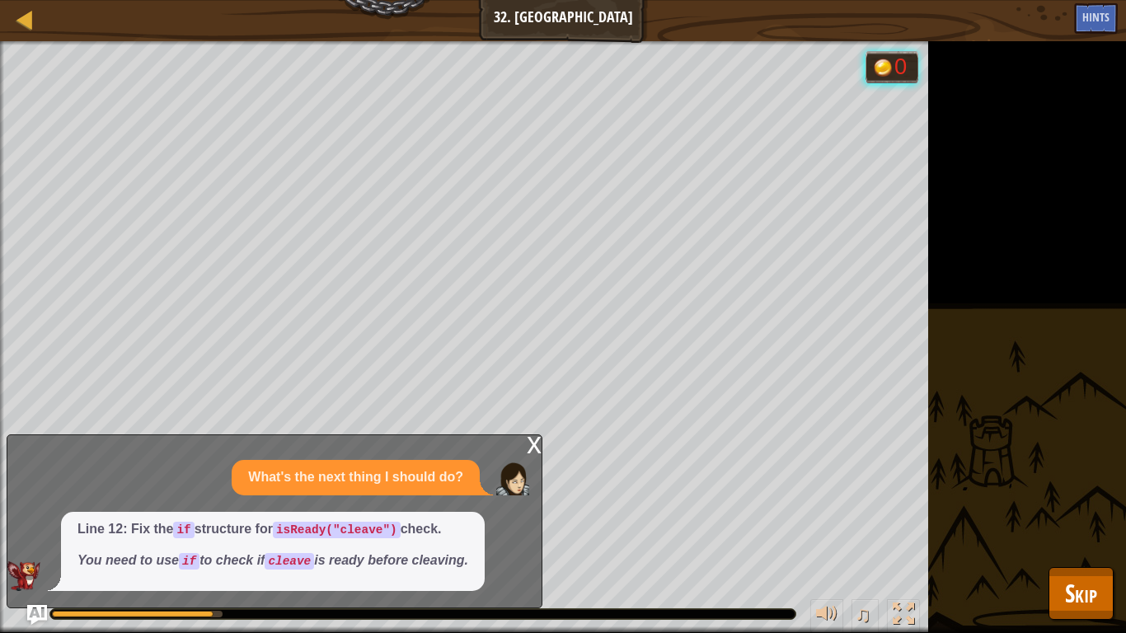
click at [538, 445] on div "x" at bounding box center [534, 443] width 15 height 16
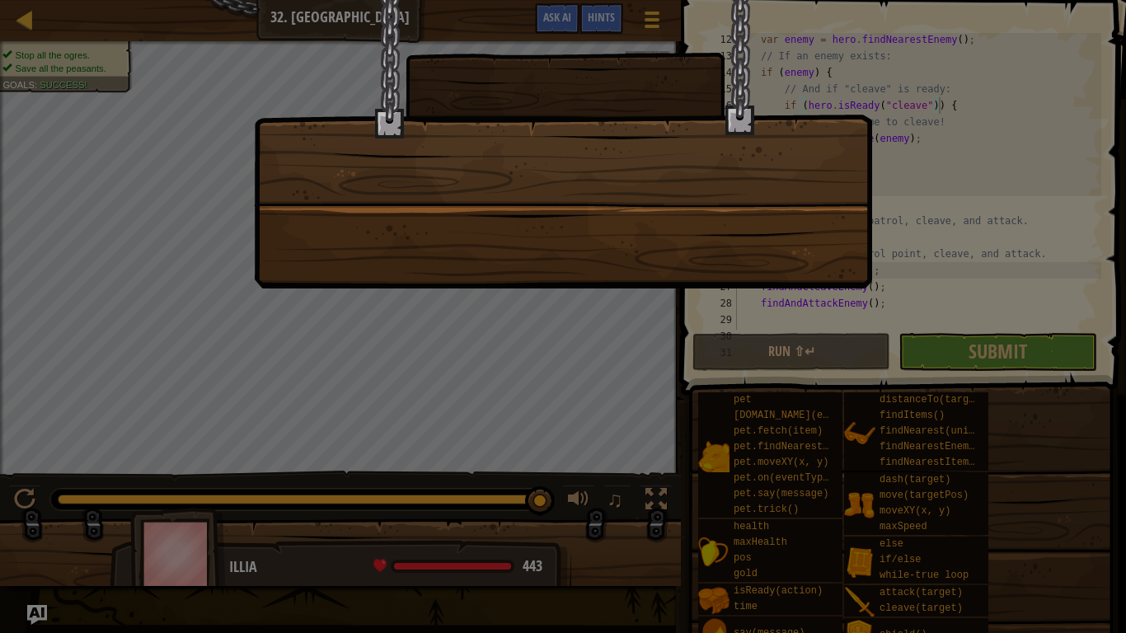
click at [522, 264] on div at bounding box center [563, 144] width 618 height 288
